Goal: Obtain resource: Obtain resource

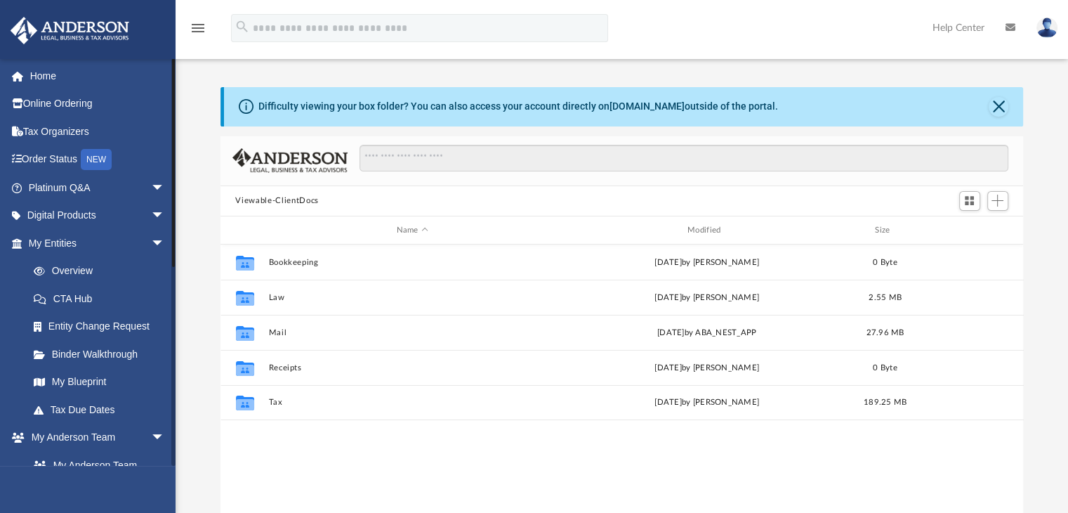
scroll to position [308, 792]
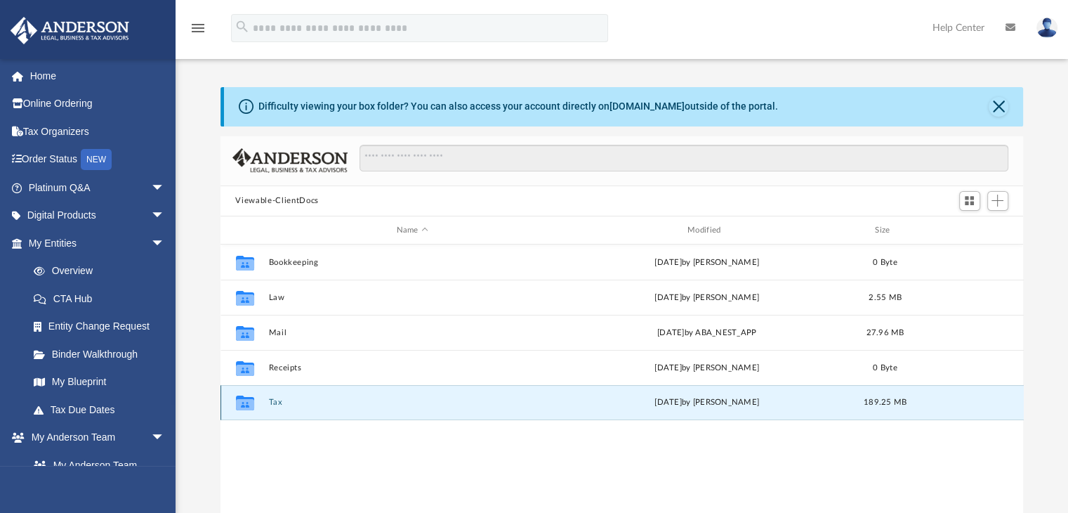
click at [269, 405] on button "Tax" at bounding box center [412, 402] width 288 height 9
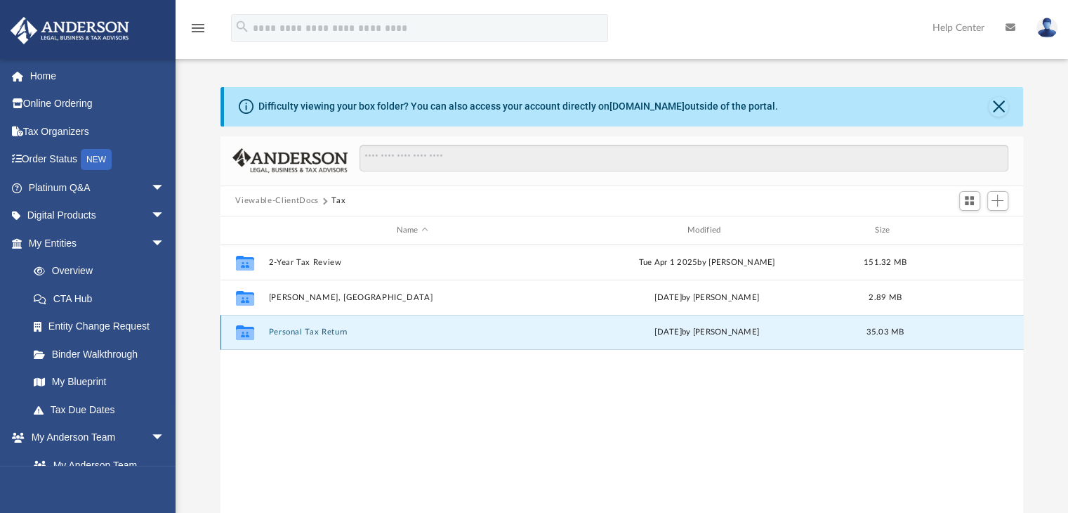
click at [351, 328] on button "Personal Tax Return" at bounding box center [412, 332] width 288 height 9
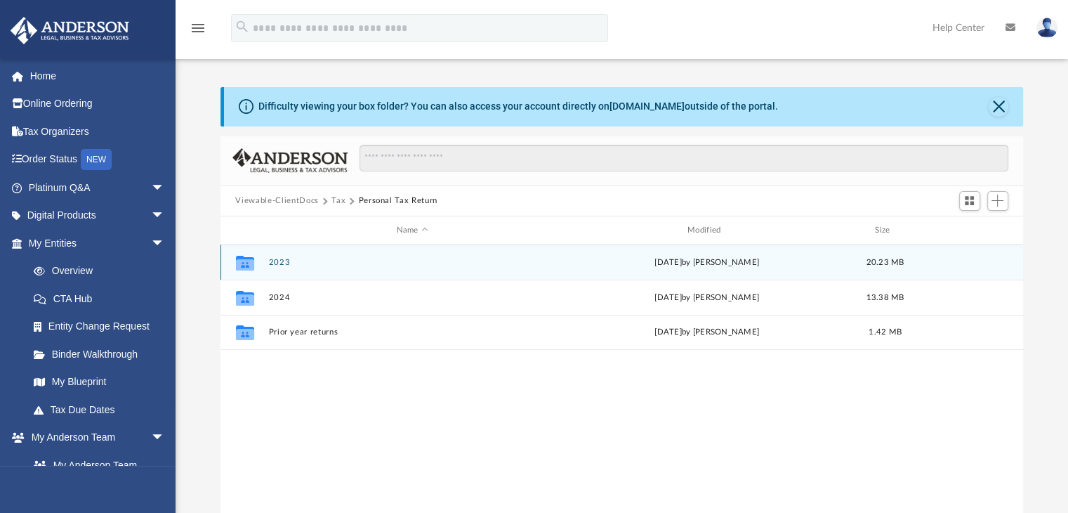
click at [289, 270] on div "Collaborated Folder 2023 [DATE] by [PERSON_NAME] 20.23 MB" at bounding box center [621, 261] width 803 height 35
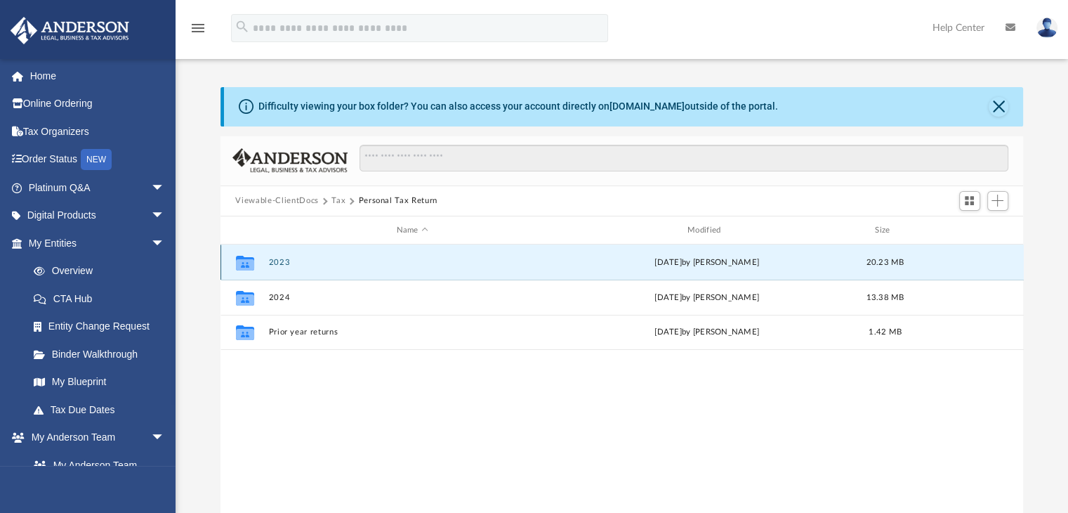
click at [284, 264] on button "2023" at bounding box center [412, 262] width 288 height 9
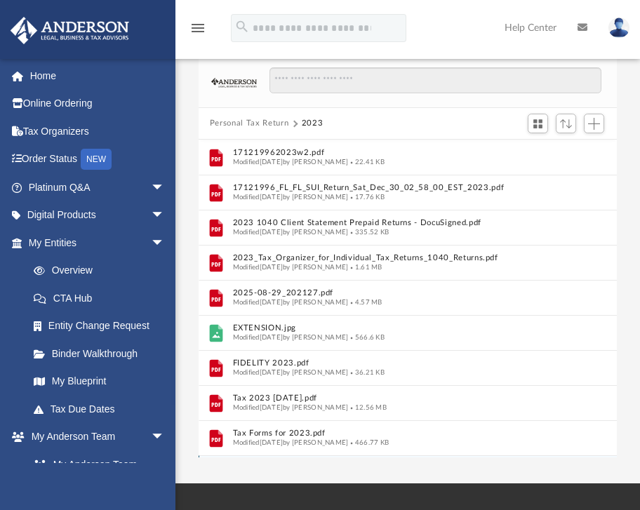
scroll to position [0, 0]
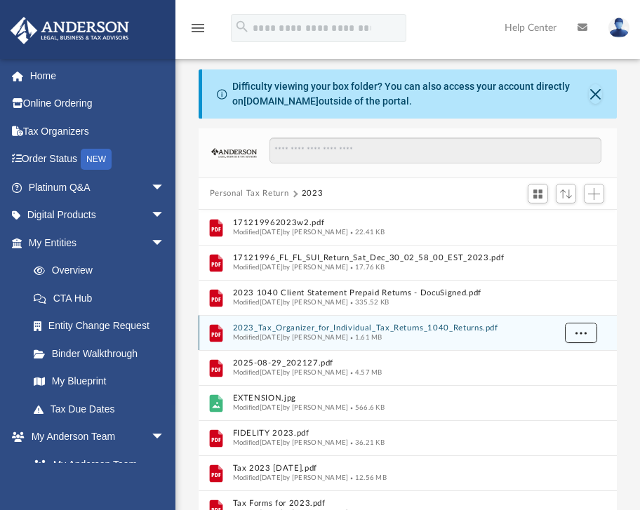
click at [574, 329] on button "More options" at bounding box center [581, 333] width 32 height 21
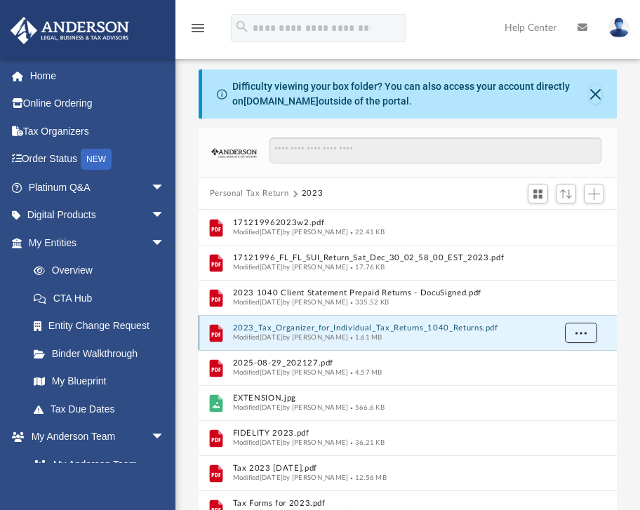
click at [579, 335] on span "More options" at bounding box center [581, 333] width 11 height 8
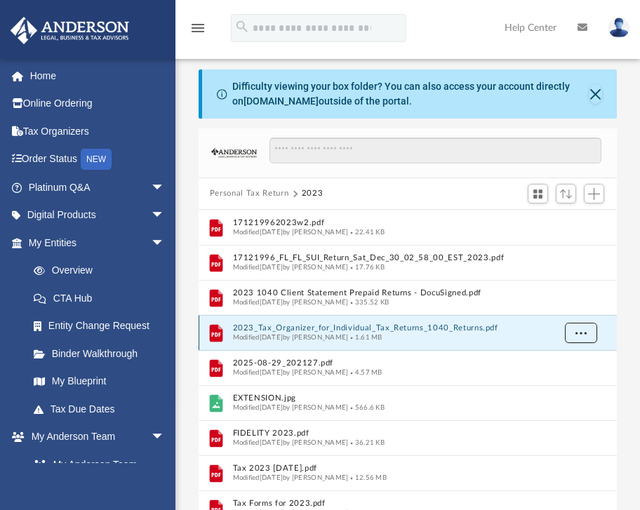
click at [579, 335] on span "More options" at bounding box center [581, 333] width 11 height 8
click at [576, 382] on li "Download" at bounding box center [568, 383] width 41 height 15
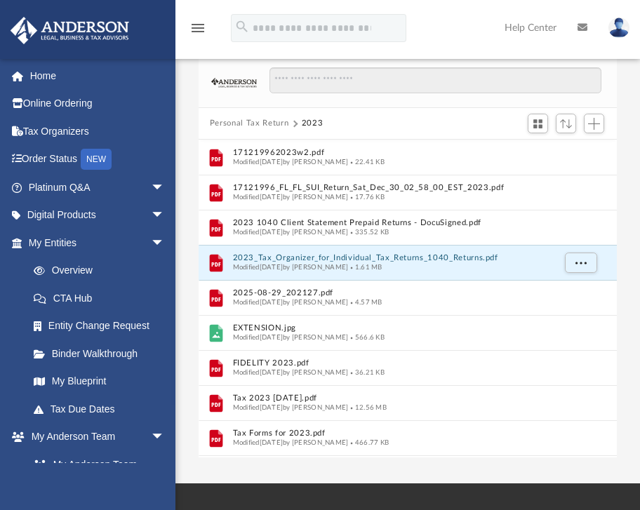
click at [272, 121] on button "Personal Tax Return" at bounding box center [249, 123] width 79 height 13
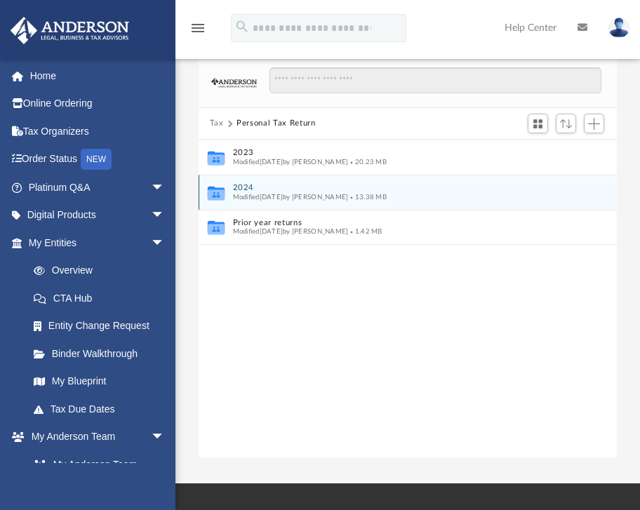
click at [289, 199] on div "Modified [DATE] by [PERSON_NAME] 13.38 MB" at bounding box center [398, 196] width 331 height 9
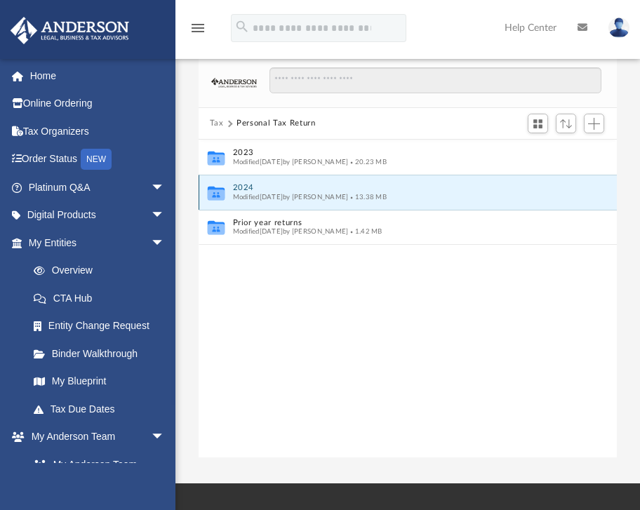
click at [289, 199] on span "Modified [DATE] by [PERSON_NAME]" at bounding box center [291, 196] width 116 height 7
click at [387, 193] on span "13.38 MB" at bounding box center [367, 196] width 39 height 7
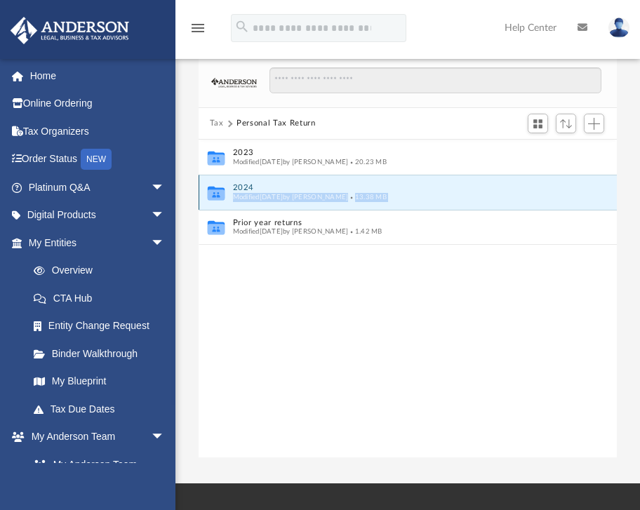
click at [421, 189] on button "2024" at bounding box center [398, 187] width 331 height 9
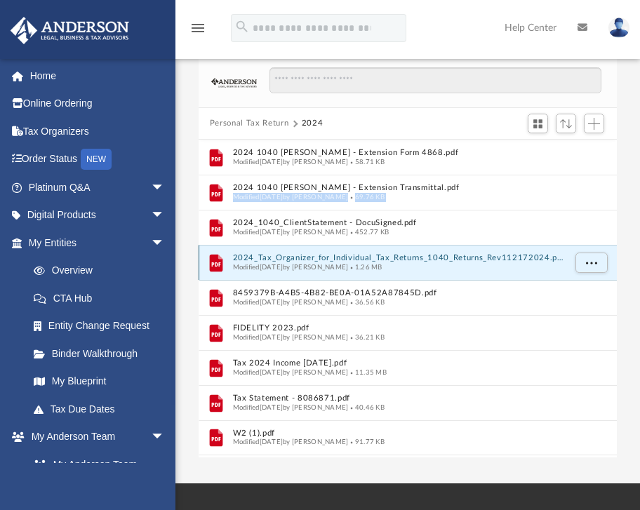
click at [532, 259] on button "2024_Tax_Organizer_for_Individual_Tax_Returns_1040_Returns_Rev112172024.pdf" at bounding box center [398, 257] width 331 height 9
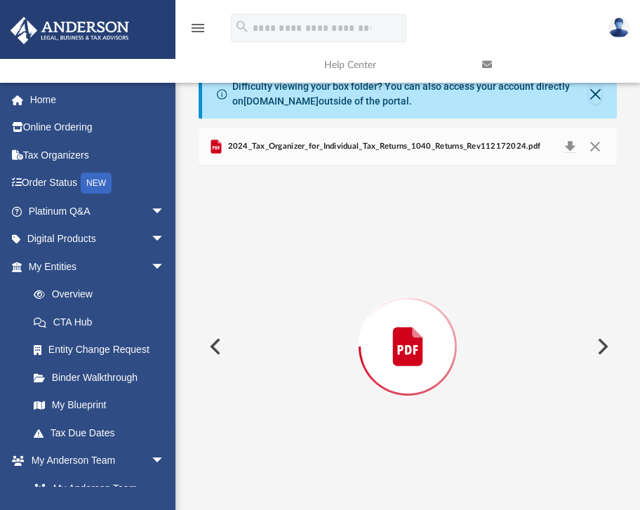
scroll to position [17, 0]
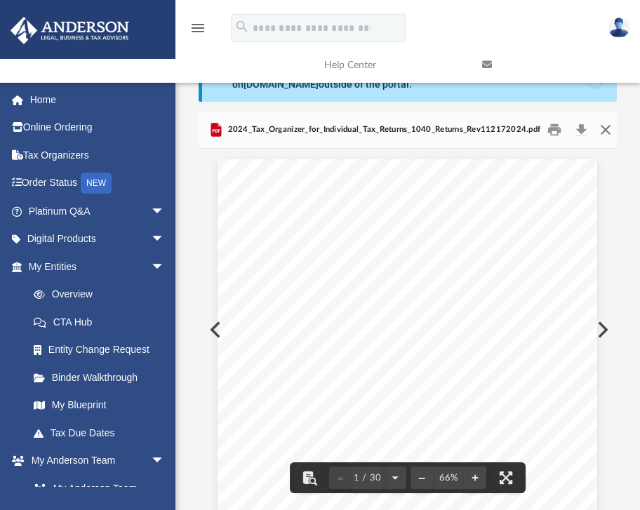
click at [601, 133] on button "Close" at bounding box center [605, 130] width 25 height 22
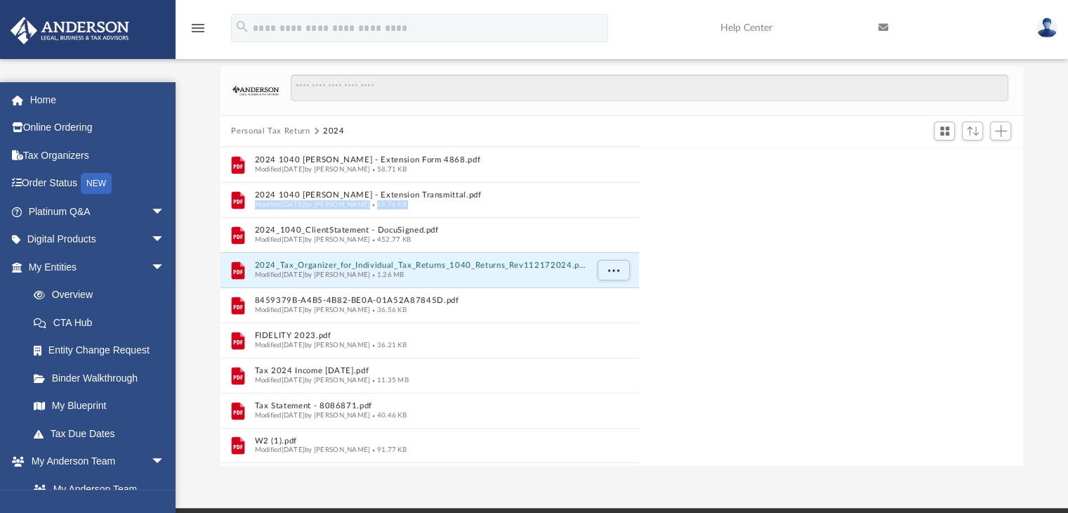
scroll to position [308, 792]
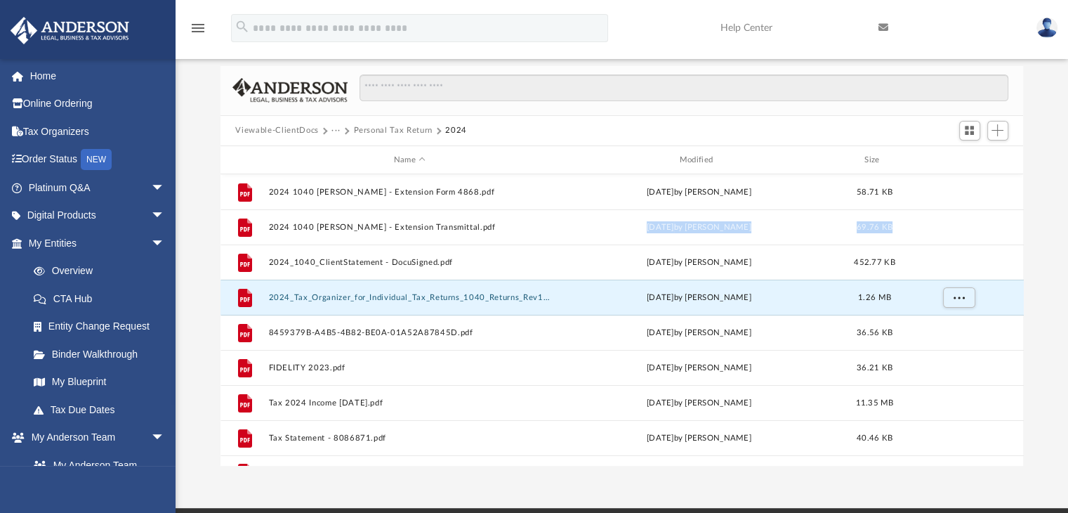
click at [414, 126] on button "Personal Tax Return" at bounding box center [392, 130] width 79 height 13
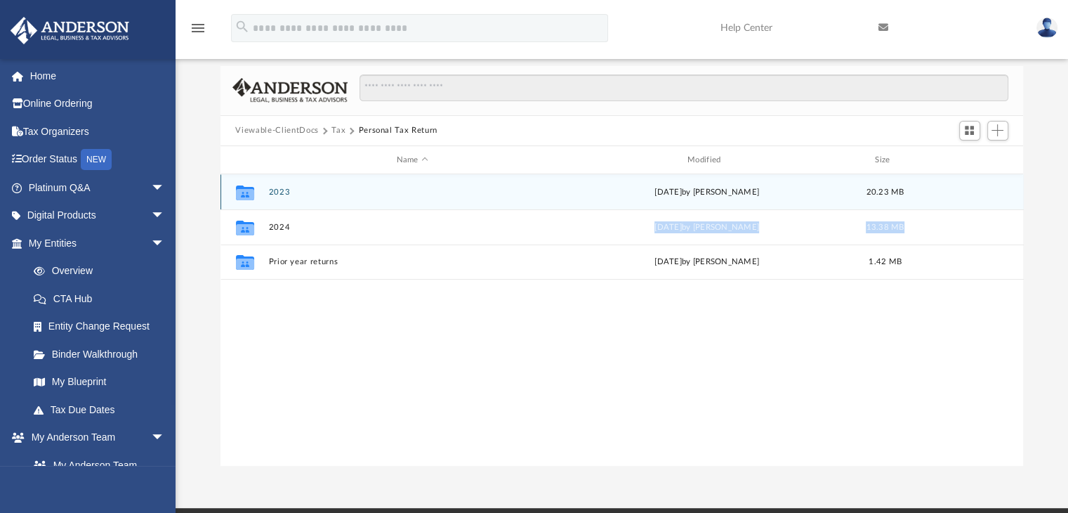
click at [282, 196] on button "2023" at bounding box center [412, 191] width 288 height 9
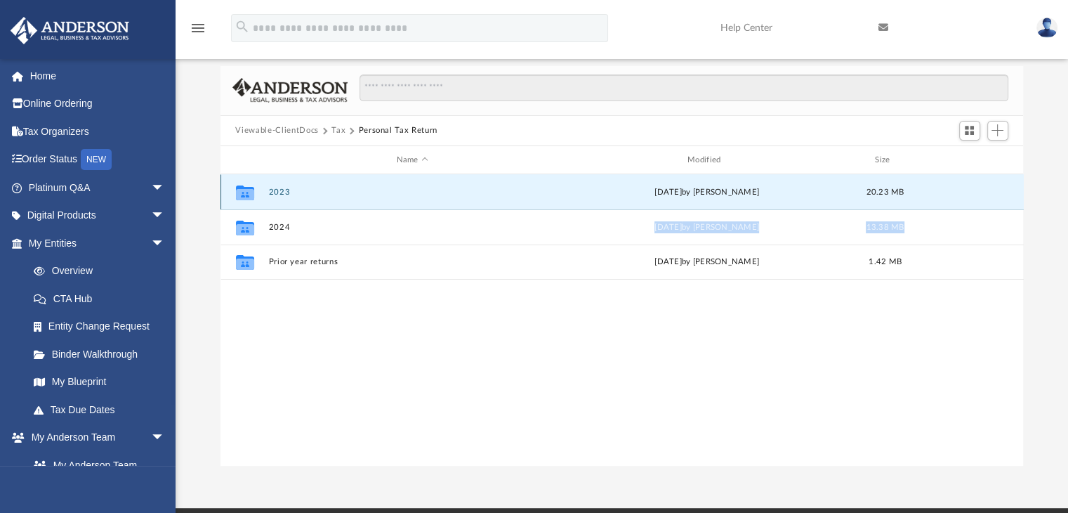
click at [282, 196] on button "2023" at bounding box center [412, 191] width 288 height 9
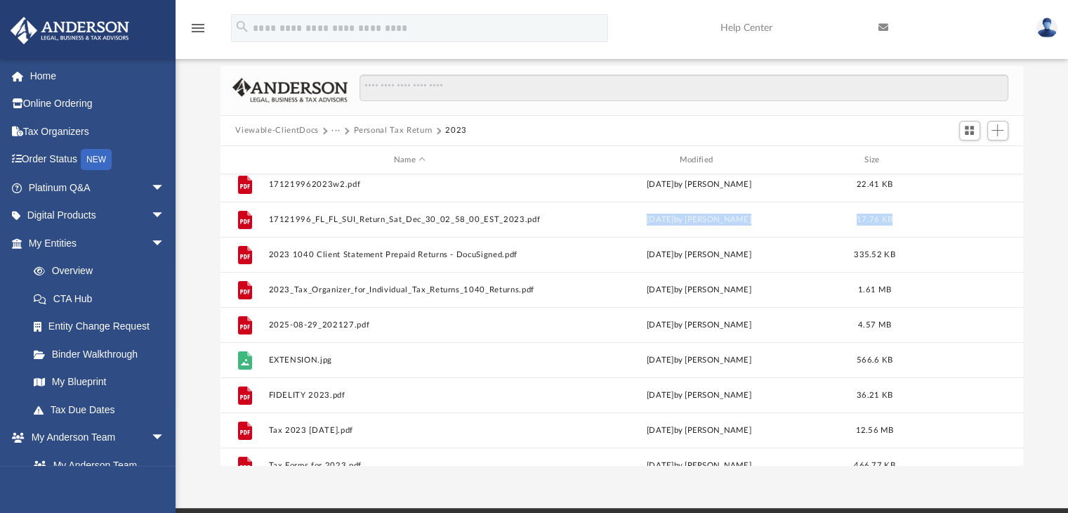
scroll to position [0, 0]
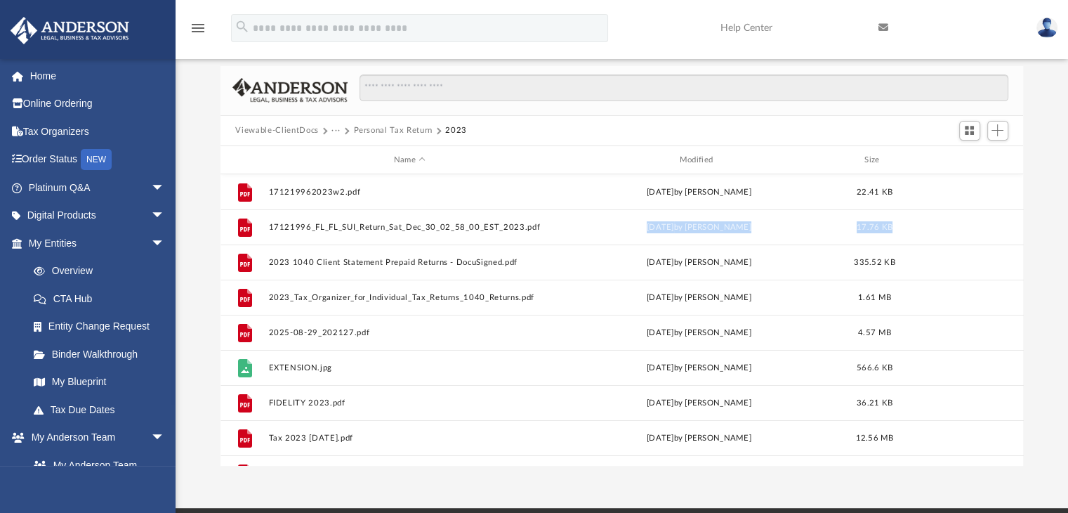
click at [392, 124] on button "Personal Tax Return" at bounding box center [392, 130] width 79 height 13
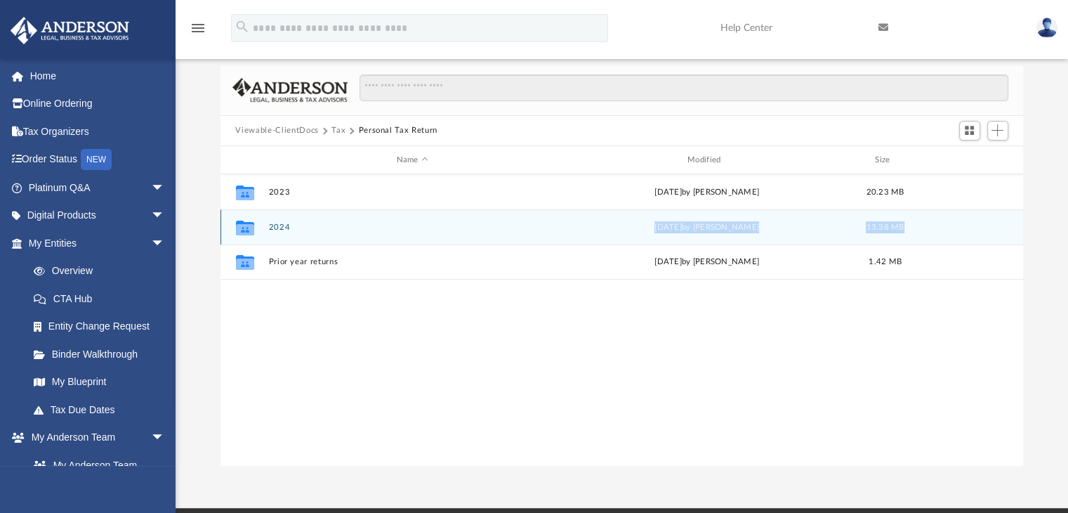
click at [404, 233] on div "Collaborated Folder 2024 [DATE] by [PERSON_NAME] 13.38 MB" at bounding box center [621, 226] width 803 height 35
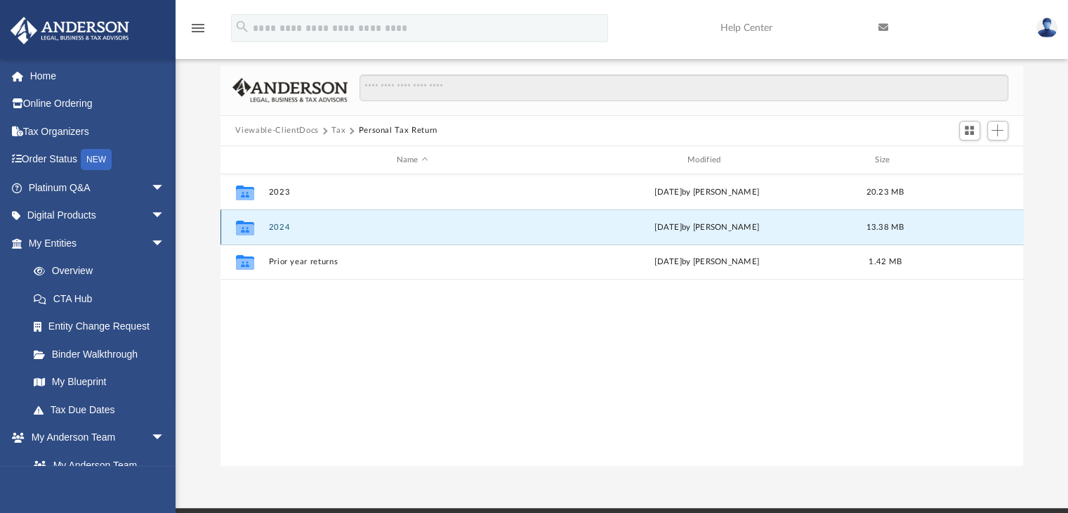
click at [404, 233] on div "Collaborated Folder 2024 [DATE] by [PERSON_NAME] 13.38 MB" at bounding box center [621, 226] width 803 height 35
click at [268, 223] on button "2024" at bounding box center [412, 227] width 288 height 9
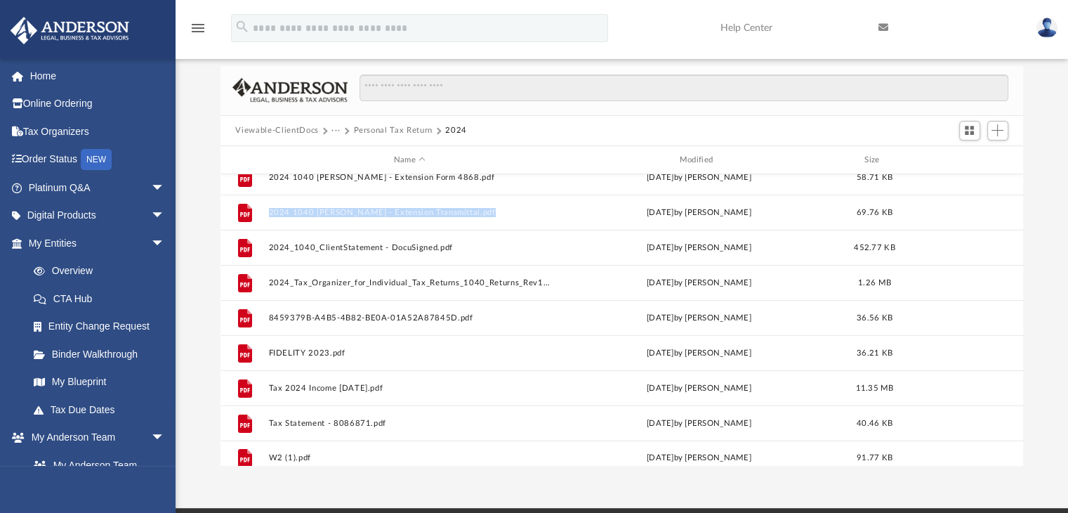
scroll to position [25, 0]
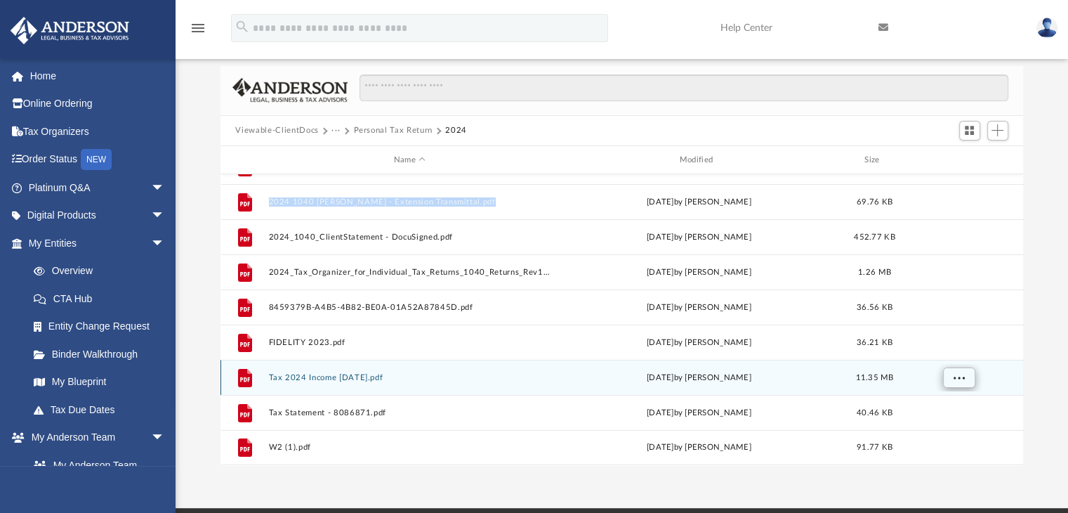
click at [1027, 395] on div "Difficulty viewing your box folder? You can also access your account directly o…" at bounding box center [622, 241] width 892 height 449
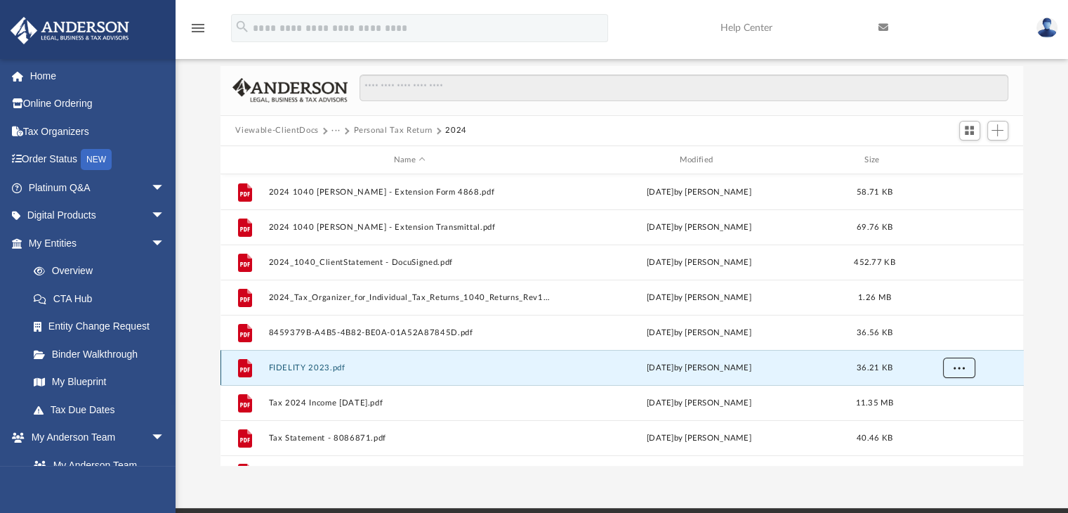
click at [953, 369] on span "More options" at bounding box center [958, 368] width 11 height 8
click at [405, 131] on button "Personal Tax Return" at bounding box center [392, 130] width 79 height 13
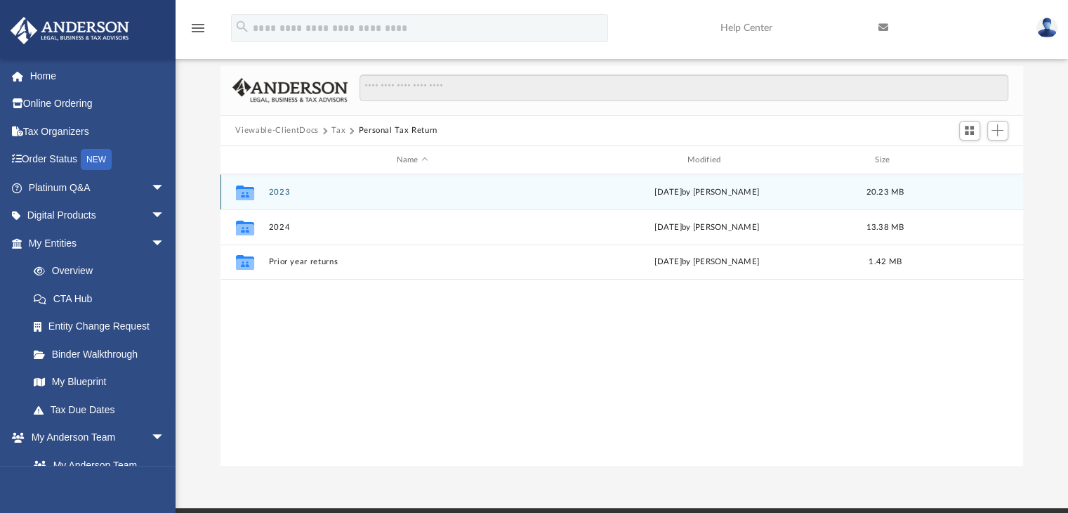
click at [307, 206] on div "Collaborated Folder 2023 [DATE] by [PERSON_NAME] 20.23 MB" at bounding box center [621, 191] width 803 height 35
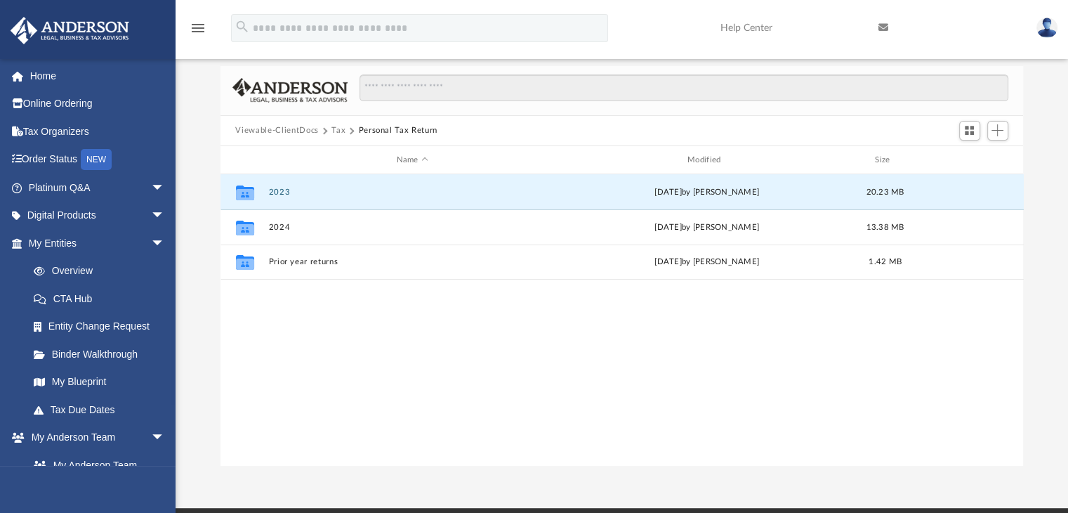
click at [693, 391] on div "Collaborated Folder 2023 [DATE] by [PERSON_NAME] 20.23 MB Collaborated Folder 2…" at bounding box center [621, 319] width 803 height 291
